Goal: Task Accomplishment & Management: Manage account settings

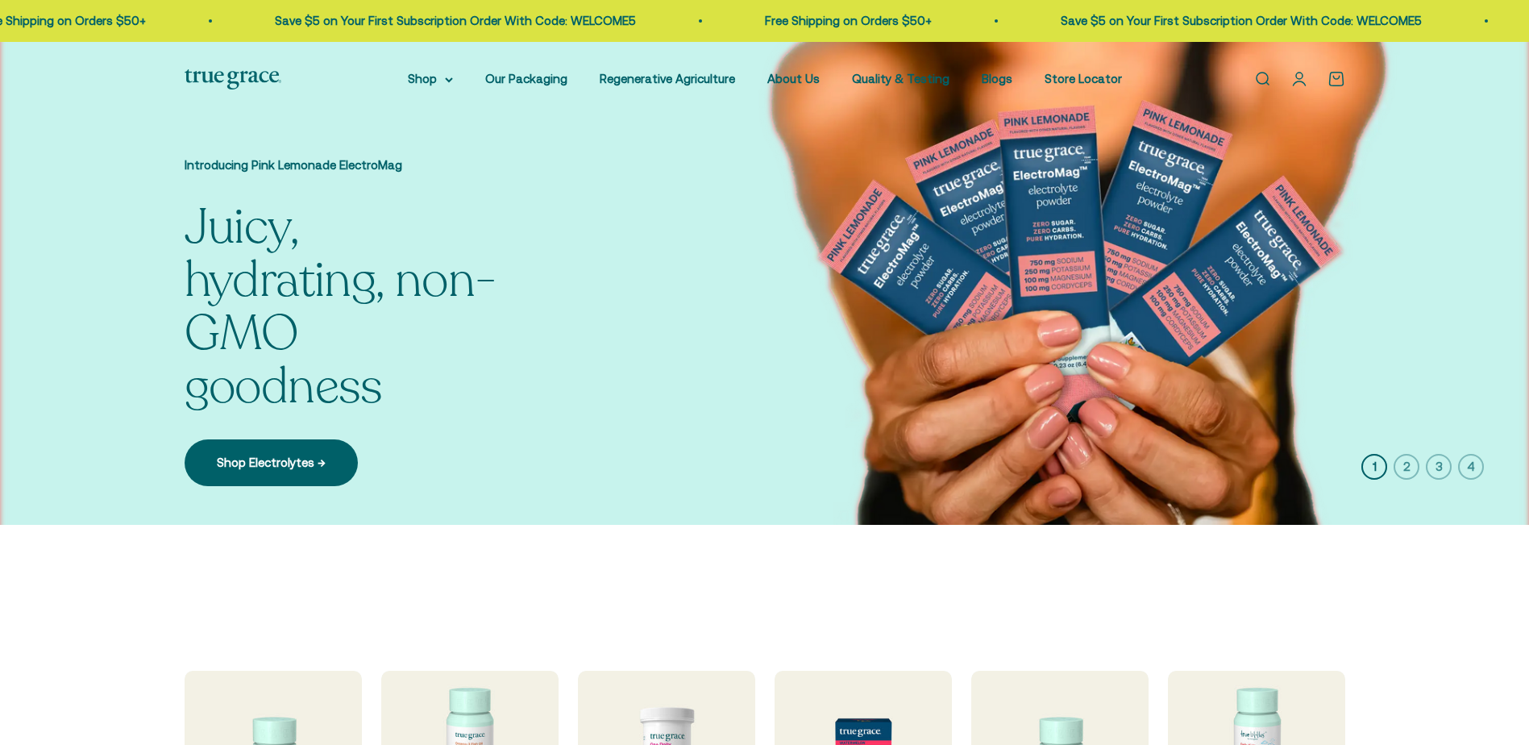
drag, startPoint x: 0, startPoint y: 0, endPoint x: 1291, endPoint y: 83, distance: 1293.3
click at [1294, 77] on link "Open account page" at bounding box center [1300, 79] width 18 height 18
click at [1299, 79] on link "Open account page" at bounding box center [1300, 79] width 18 height 18
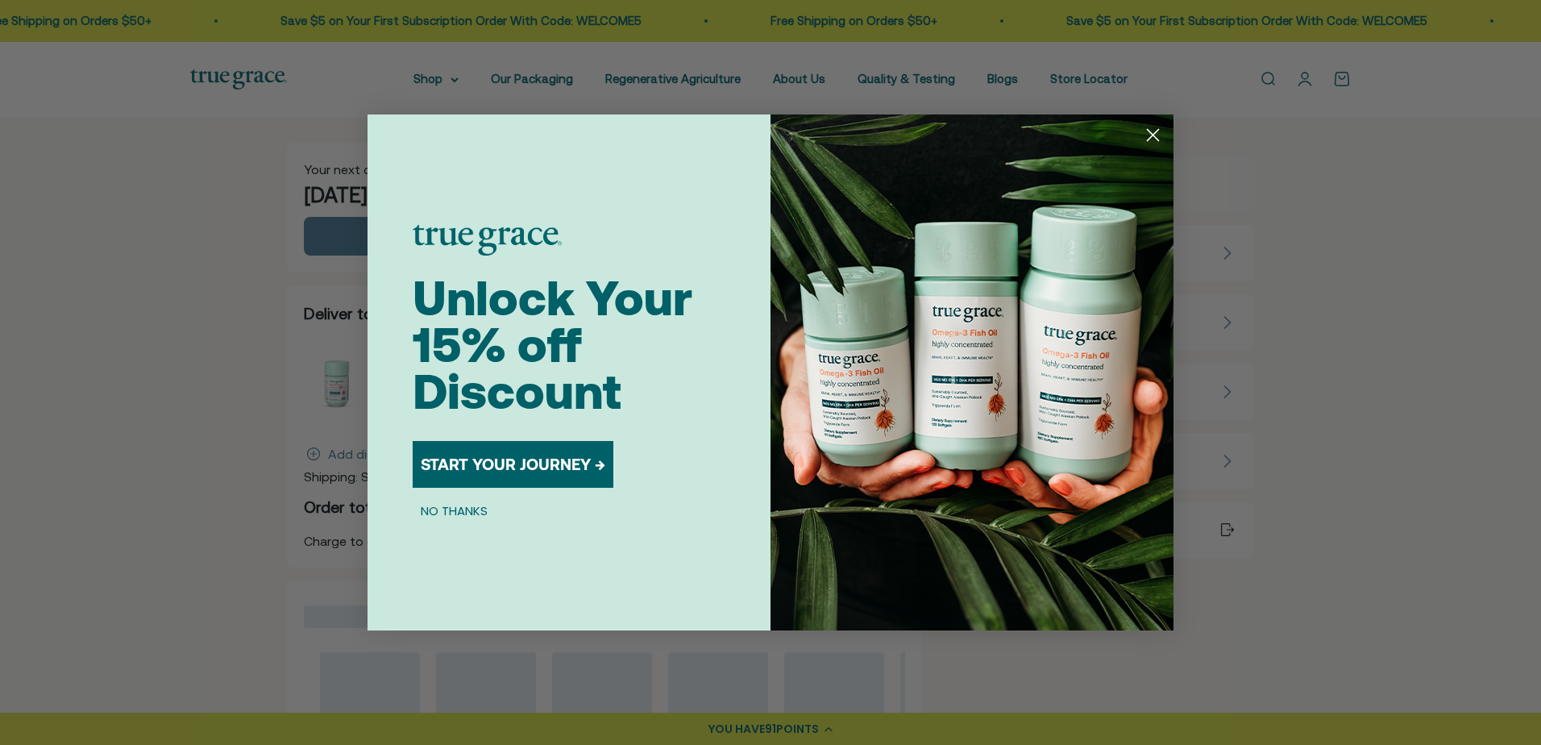
click at [1162, 131] on circle "Close dialog" at bounding box center [1153, 135] width 27 height 27
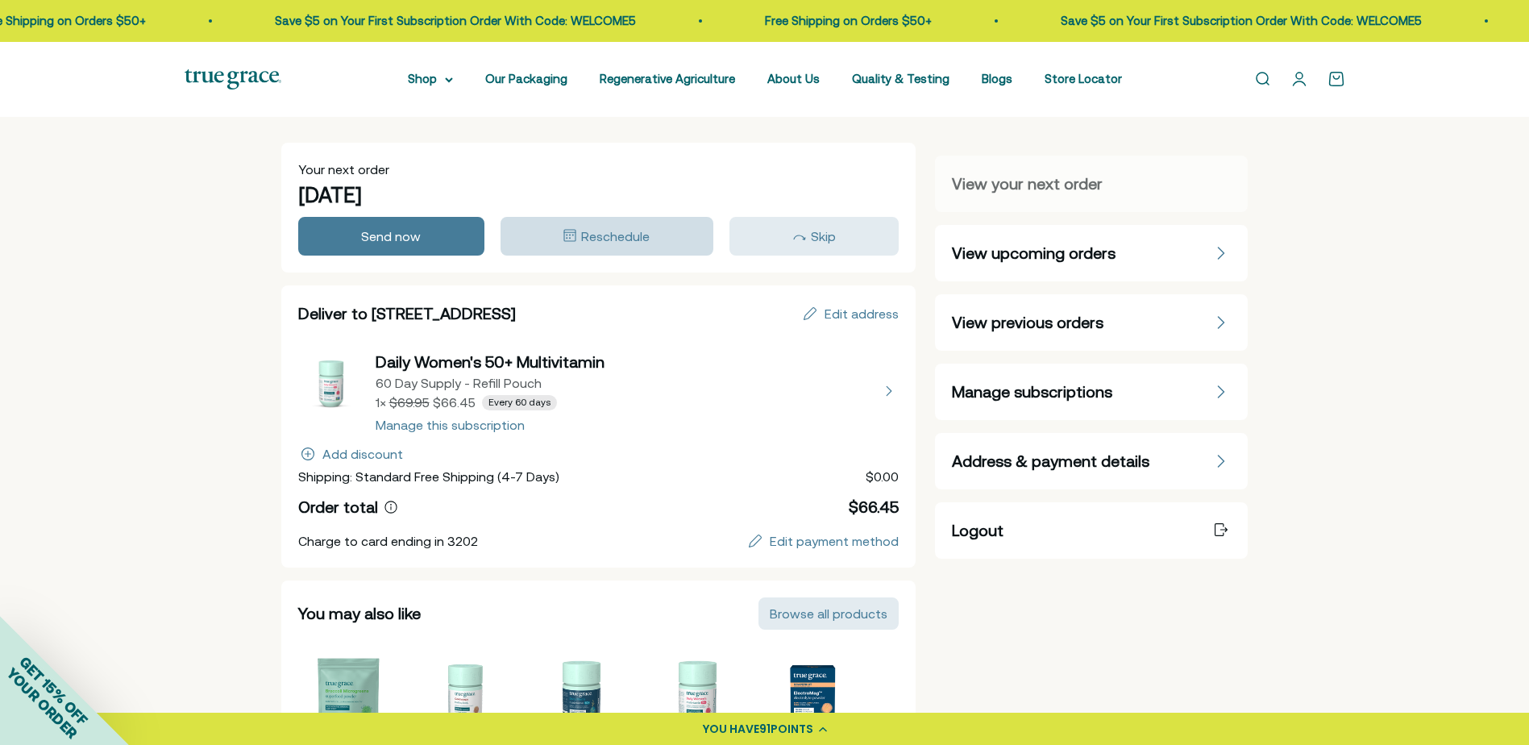
click at [629, 231] on span "Reschedule" at bounding box center [615, 236] width 69 height 15
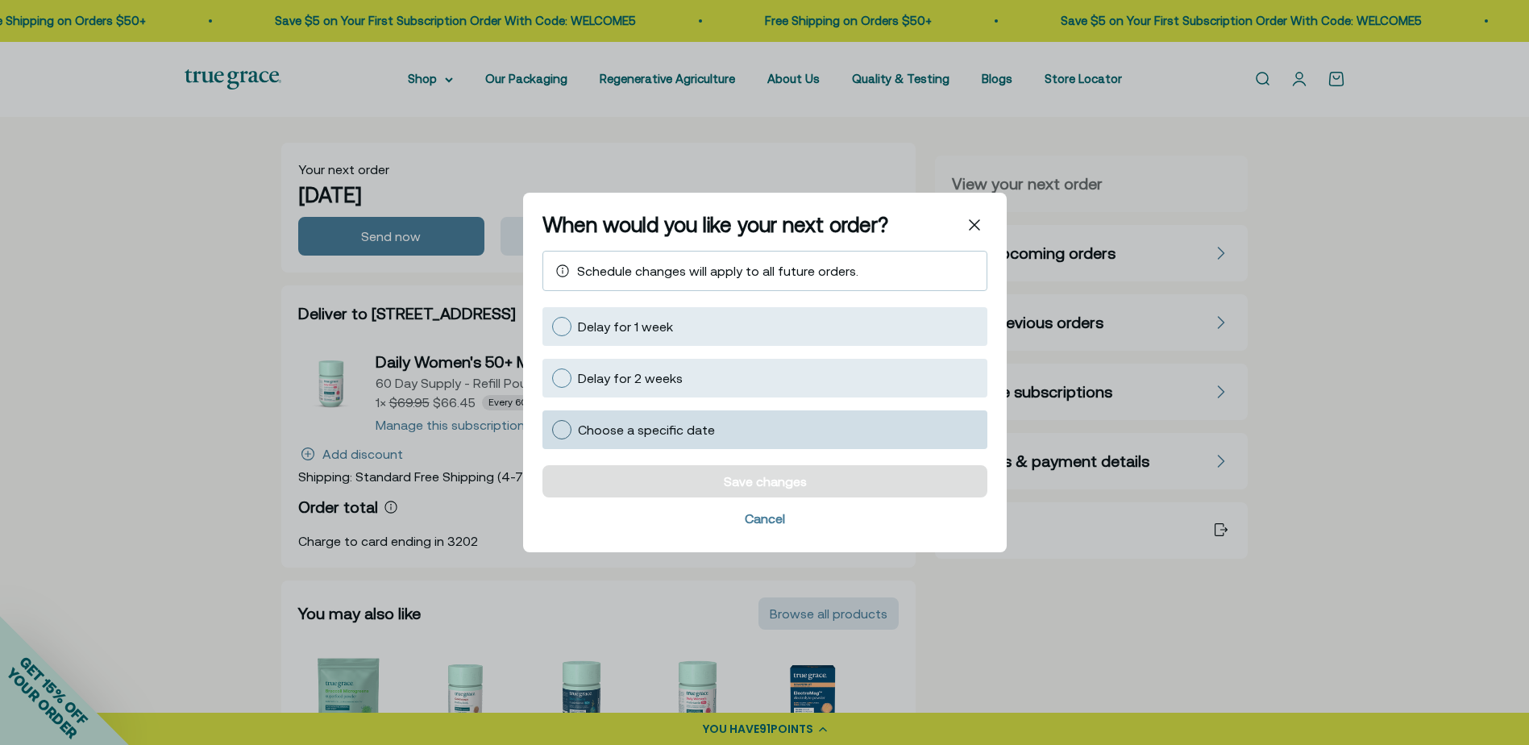
click at [559, 426] on div at bounding box center [561, 429] width 19 height 19
click at [551, 430] on input "Choose a specific date" at bounding box center [551, 430] width 0 height 0
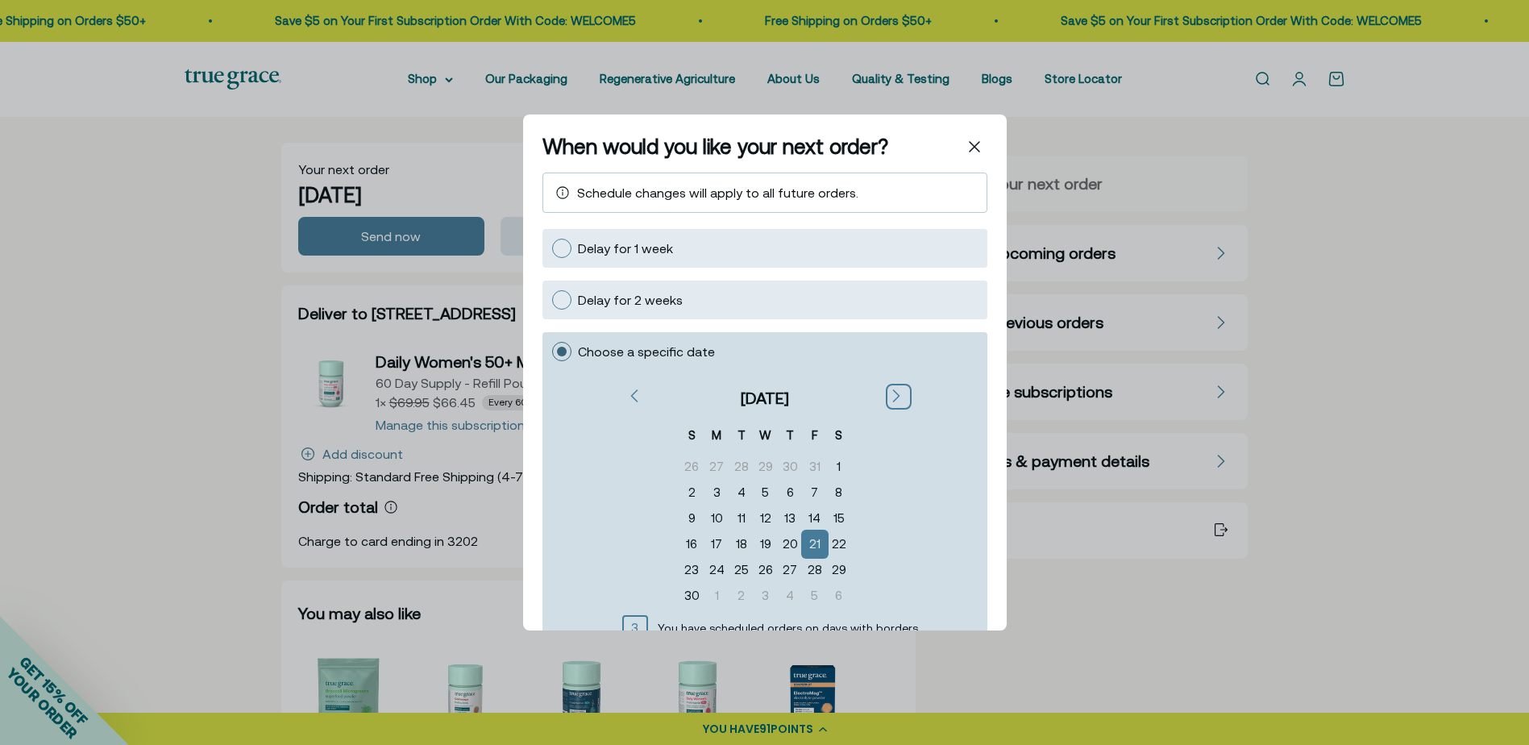
click at [892, 394] on icon "Go to the next month December 2025" at bounding box center [896, 395] width 8 height 13
click at [892, 394] on icon "Go to the next month January 2026" at bounding box center [896, 395] width 8 height 13
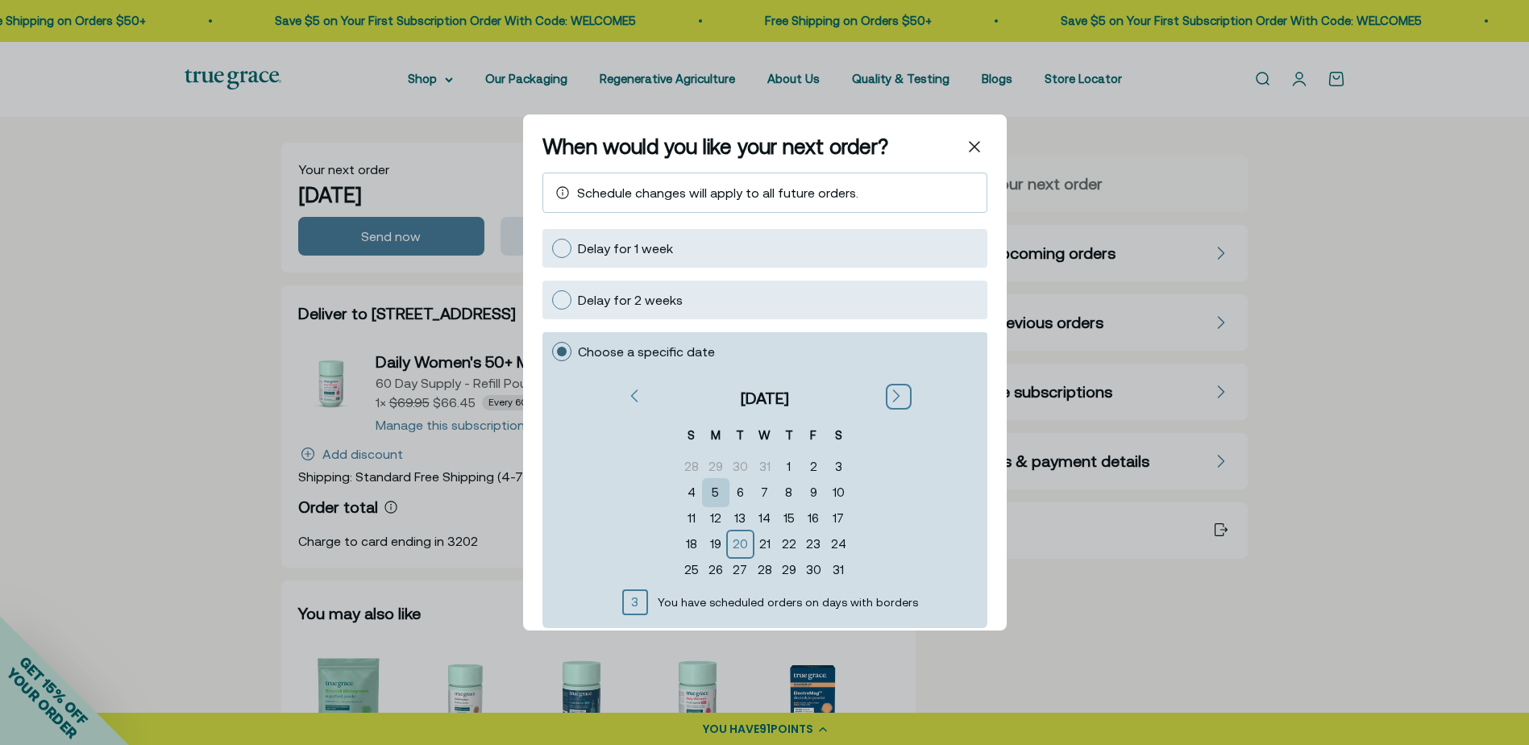
click at [713, 489] on div "5" at bounding box center [715, 493] width 24 height 26
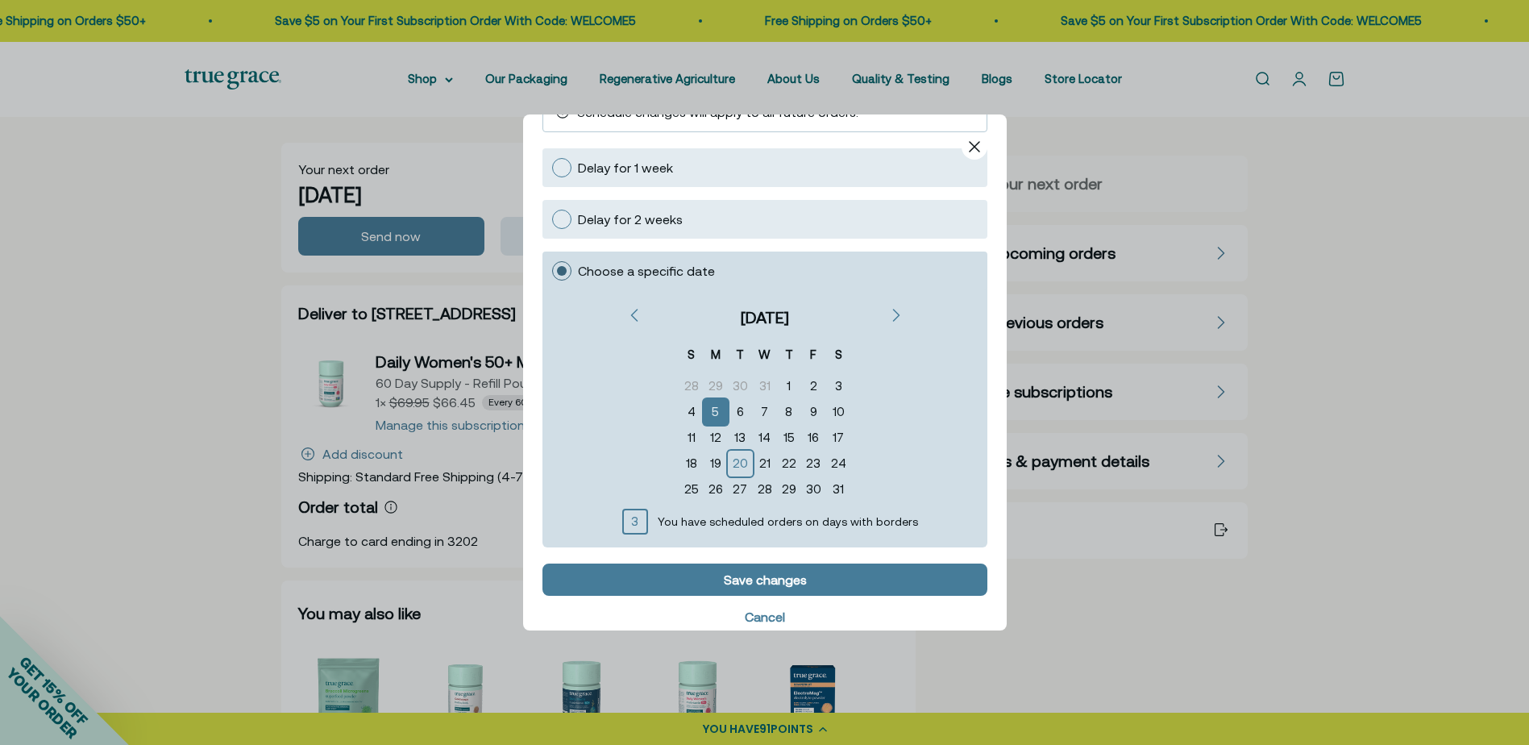
scroll to position [101, 0]
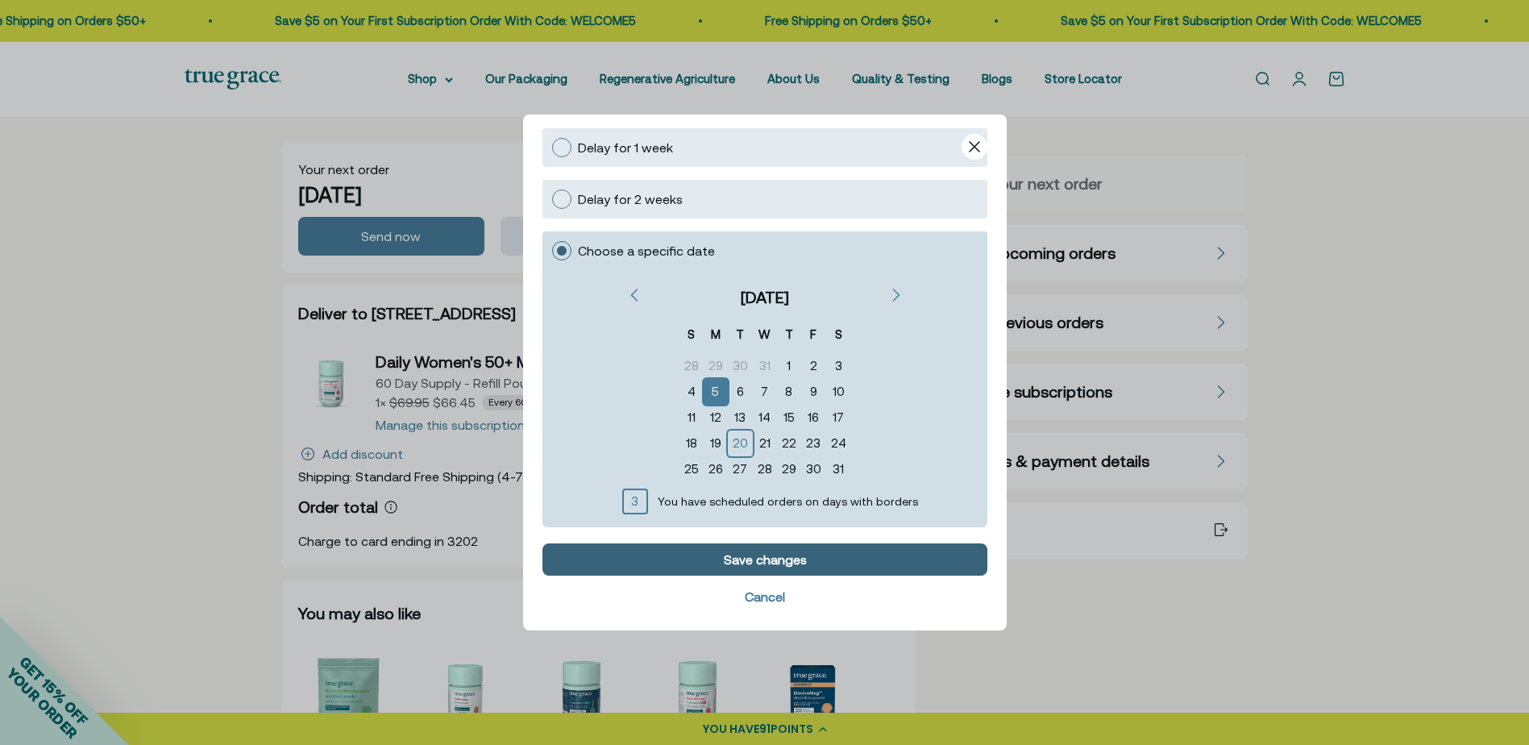
click at [762, 557] on div "Save changes" at bounding box center [764, 559] width 83 height 13
